Goal: Contribute content: Add original content to the website for others to see

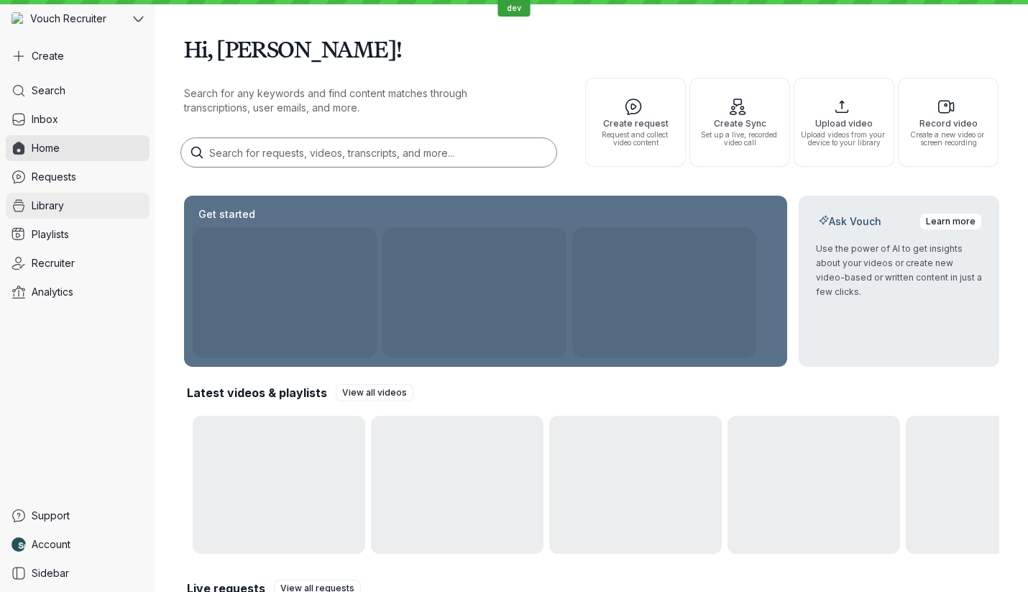
click at [76, 197] on link "Library" at bounding box center [78, 206] width 144 height 26
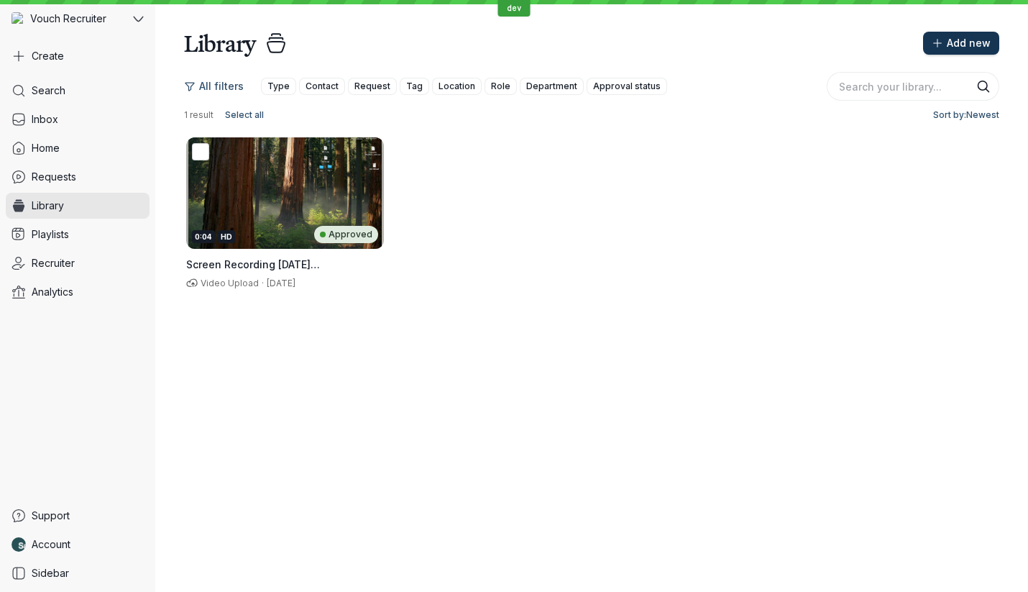
click at [965, 45] on span "Add new" at bounding box center [969, 43] width 44 height 14
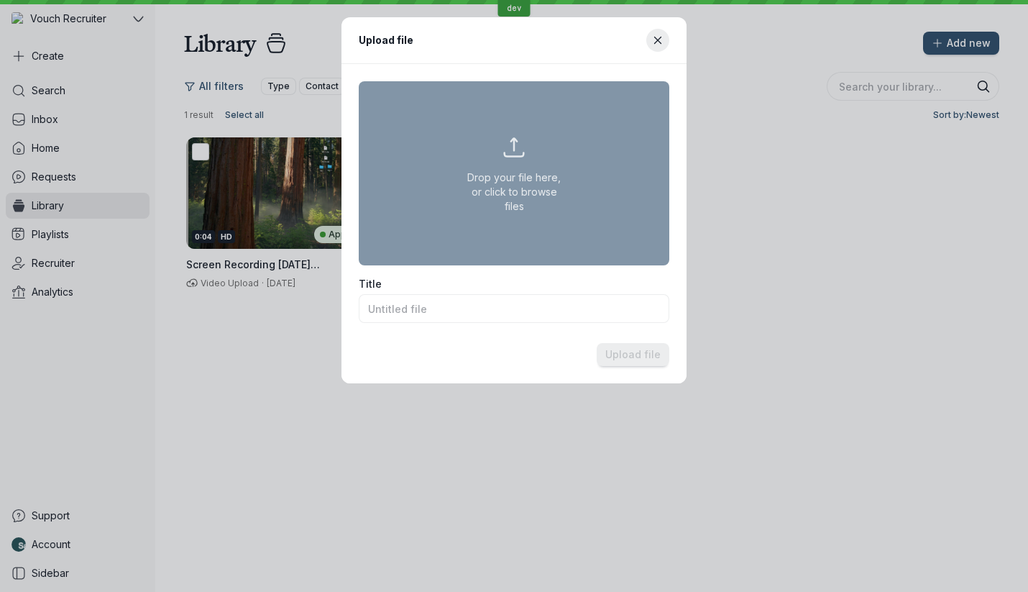
click at [492, 156] on button "Drop your file here, or click to browse files" at bounding box center [514, 173] width 311 height 184
click at [564, 175] on button "Drop your file here, or click to browse files" at bounding box center [514, 173] width 311 height 184
type input "C:\fakepath\Screenshot [DATE] 9.39.31 am.png"
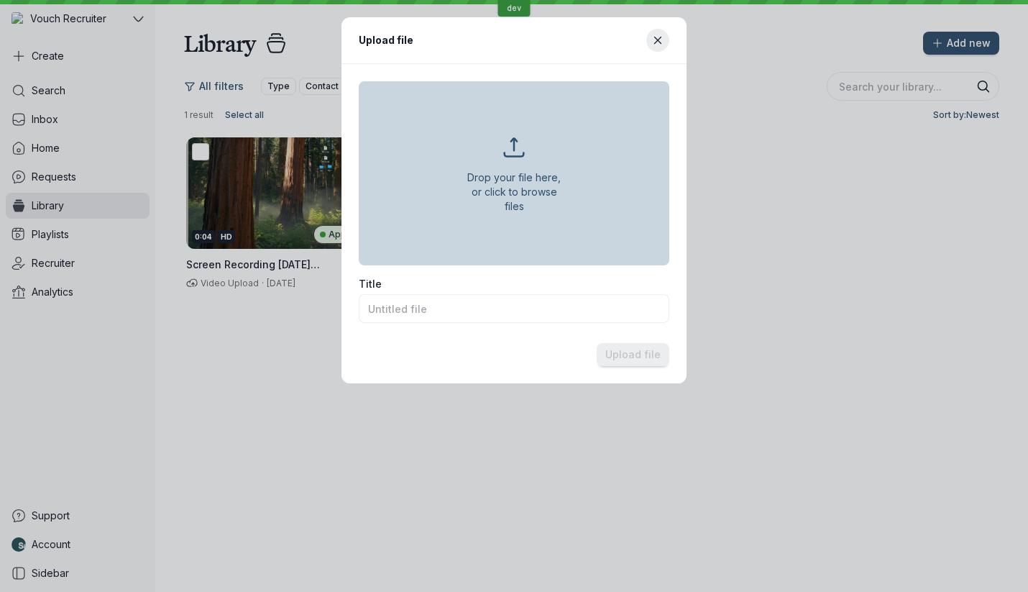
type input "Screenshot [DATE] 9.39.31 am.png"
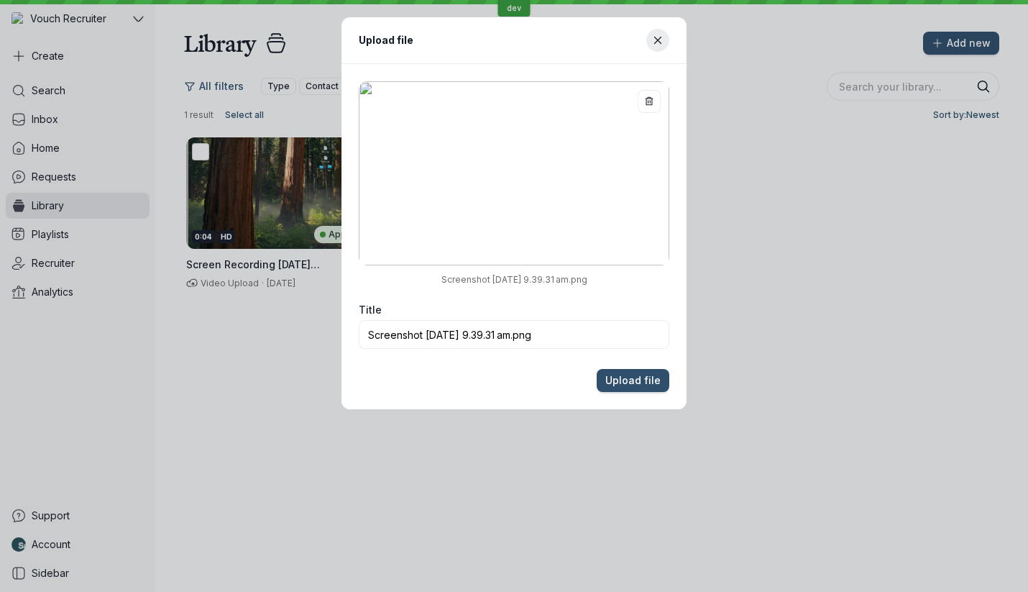
click at [540, 45] on div "Upload file" at bounding box center [498, 40] width 279 height 17
click at [621, 371] on button "Upload file" at bounding box center [633, 380] width 73 height 23
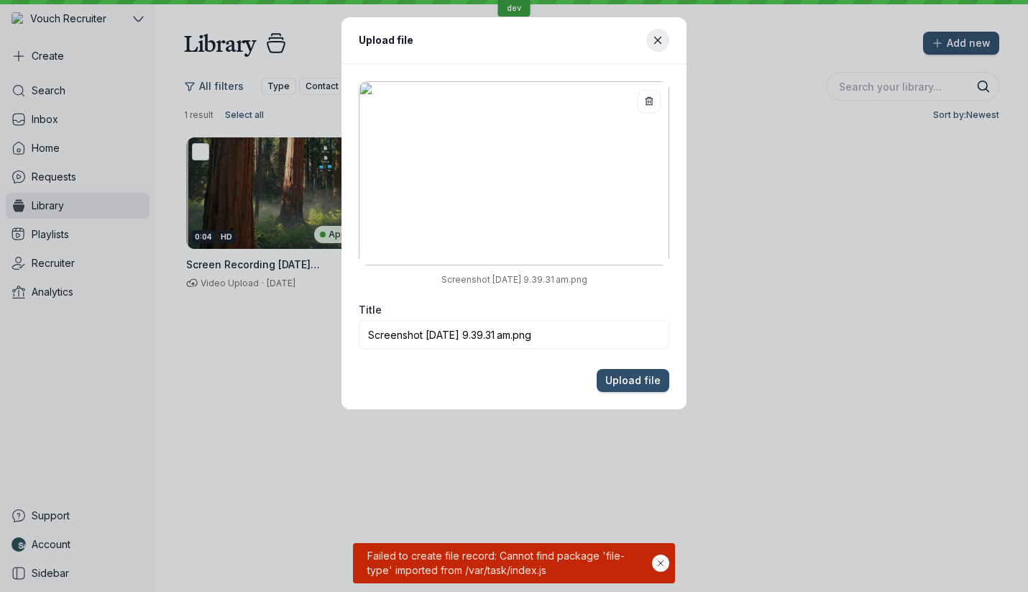
click at [567, 570] on span "Failed to create file record: Cannot find package 'file-type' imported from /va…" at bounding box center [509, 563] width 288 height 29
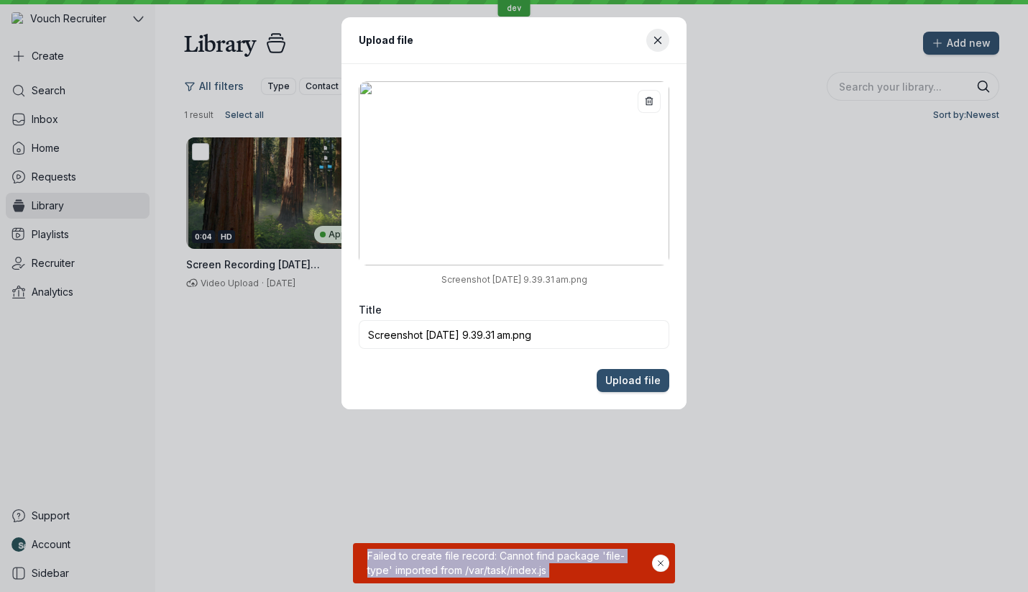
drag, startPoint x: 567, startPoint y: 570, endPoint x: 384, endPoint y: 557, distance: 183.9
click at [384, 557] on span "Failed to create file record: Cannot find package 'file-type' imported from /va…" at bounding box center [509, 563] width 288 height 29
drag, startPoint x: 384, startPoint y: 557, endPoint x: 593, endPoint y: 580, distance: 209.8
click at [593, 580] on div "Failed to create file record: Cannot find package 'file-type' imported from /va…" at bounding box center [514, 563] width 322 height 40
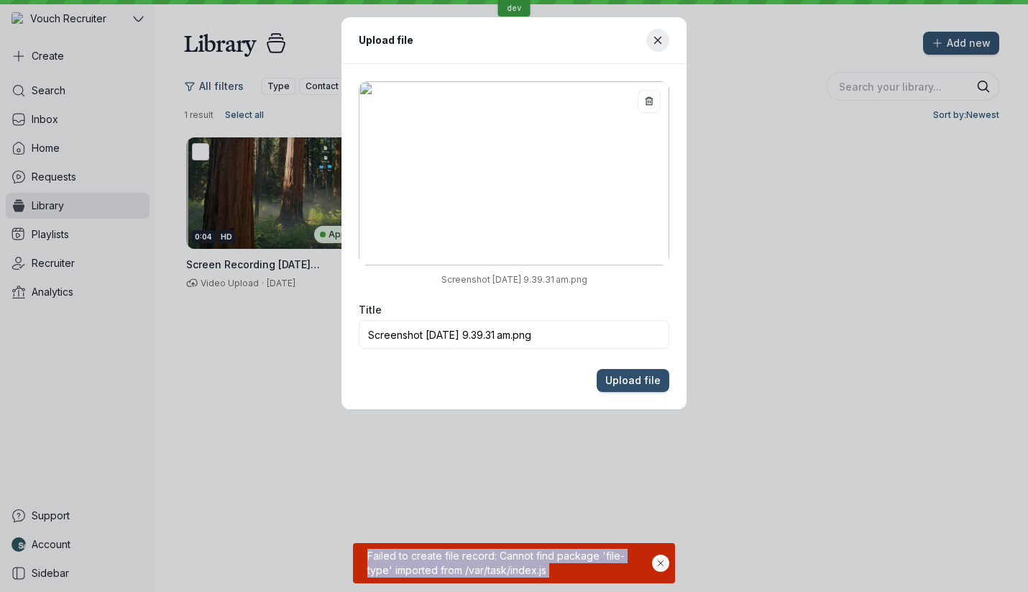
click at [593, 580] on div "Failed to create file record: Cannot find package 'file-type' imported from /va…" at bounding box center [514, 563] width 322 height 40
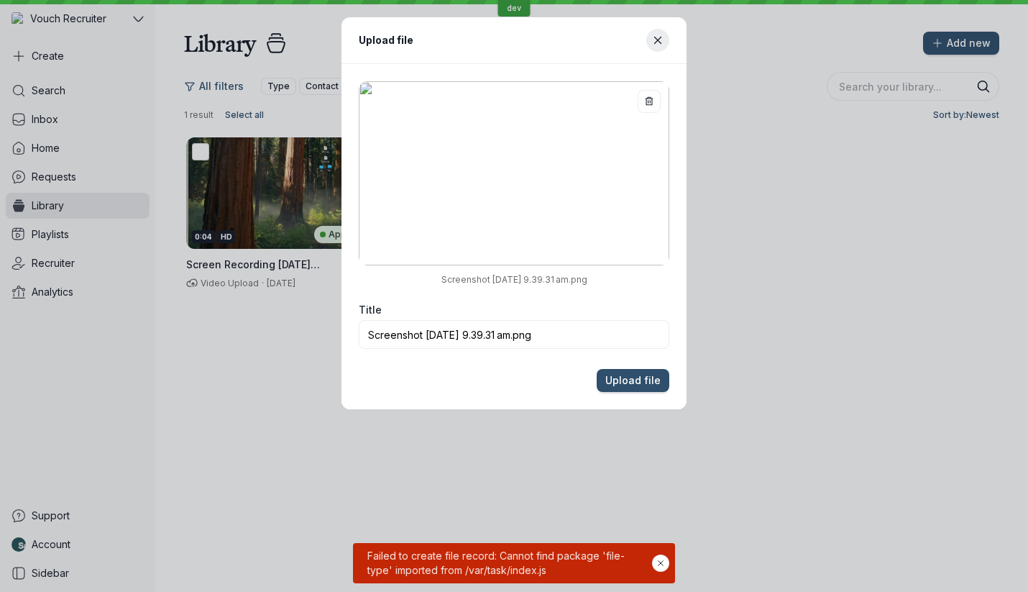
click at [593, 580] on div "Failed to create file record: Cannot find package 'file-type' imported from /va…" at bounding box center [514, 563] width 322 height 40
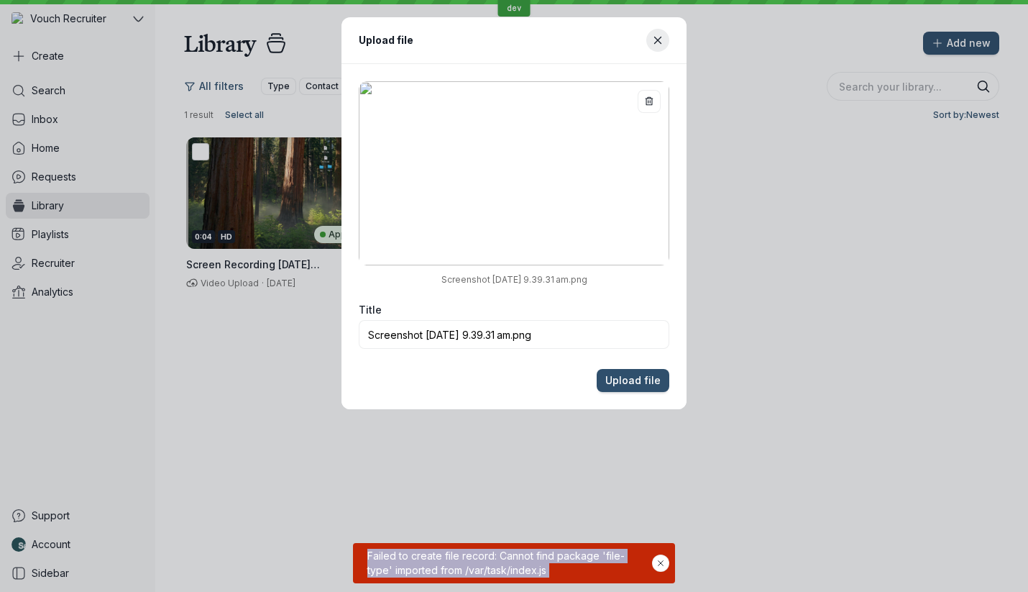
click at [593, 580] on div "Failed to create file record: Cannot find package 'file-type' imported from /va…" at bounding box center [514, 563] width 322 height 40
click at [386, 556] on span "Failed to create file record: Cannot find package 'file-type' imported from /va…" at bounding box center [509, 563] width 288 height 29
drag, startPoint x: 386, startPoint y: 556, endPoint x: 580, endPoint y: 575, distance: 195.2
click at [580, 575] on span "Failed to create file record: Cannot find package 'file-type' imported from /va…" at bounding box center [509, 563] width 288 height 29
click at [587, 570] on span "Failed to create file record: Cannot find package 'file-type' imported from /va…" at bounding box center [509, 563] width 288 height 29
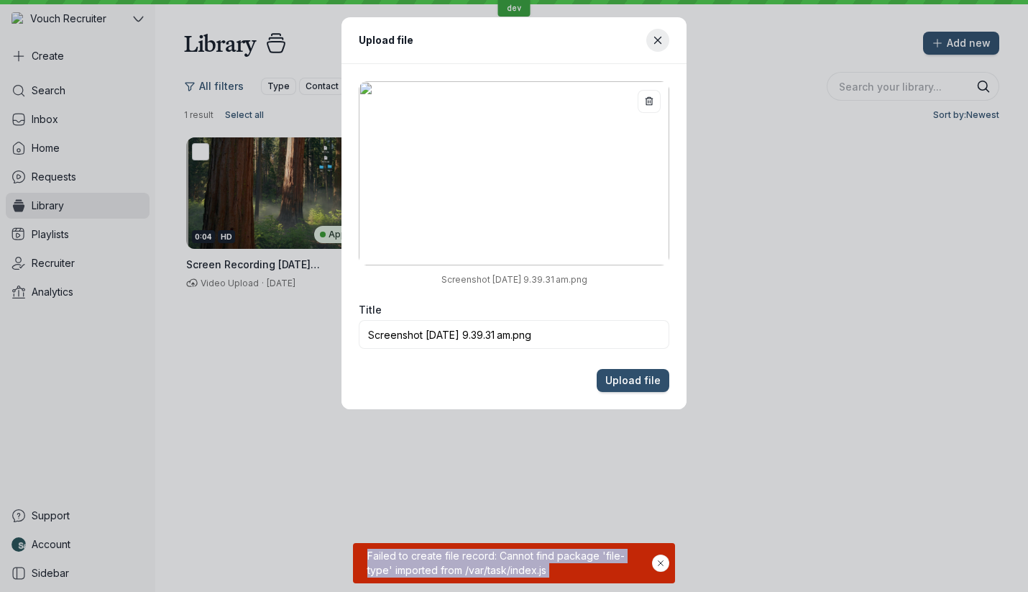
drag, startPoint x: 587, startPoint y: 570, endPoint x: 383, endPoint y: 547, distance: 204.9
click at [383, 547] on div "Failed to create file record: Cannot find package 'file-type' imported from /va…" at bounding box center [514, 563] width 322 height 40
drag, startPoint x: 383, startPoint y: 547, endPoint x: 559, endPoint y: 577, distance: 178.1
click at [559, 577] on div "Failed to create file record: Cannot find package 'file-type' imported from /va…" at bounding box center [514, 563] width 322 height 40
